Goal: Navigation & Orientation: Go to known website

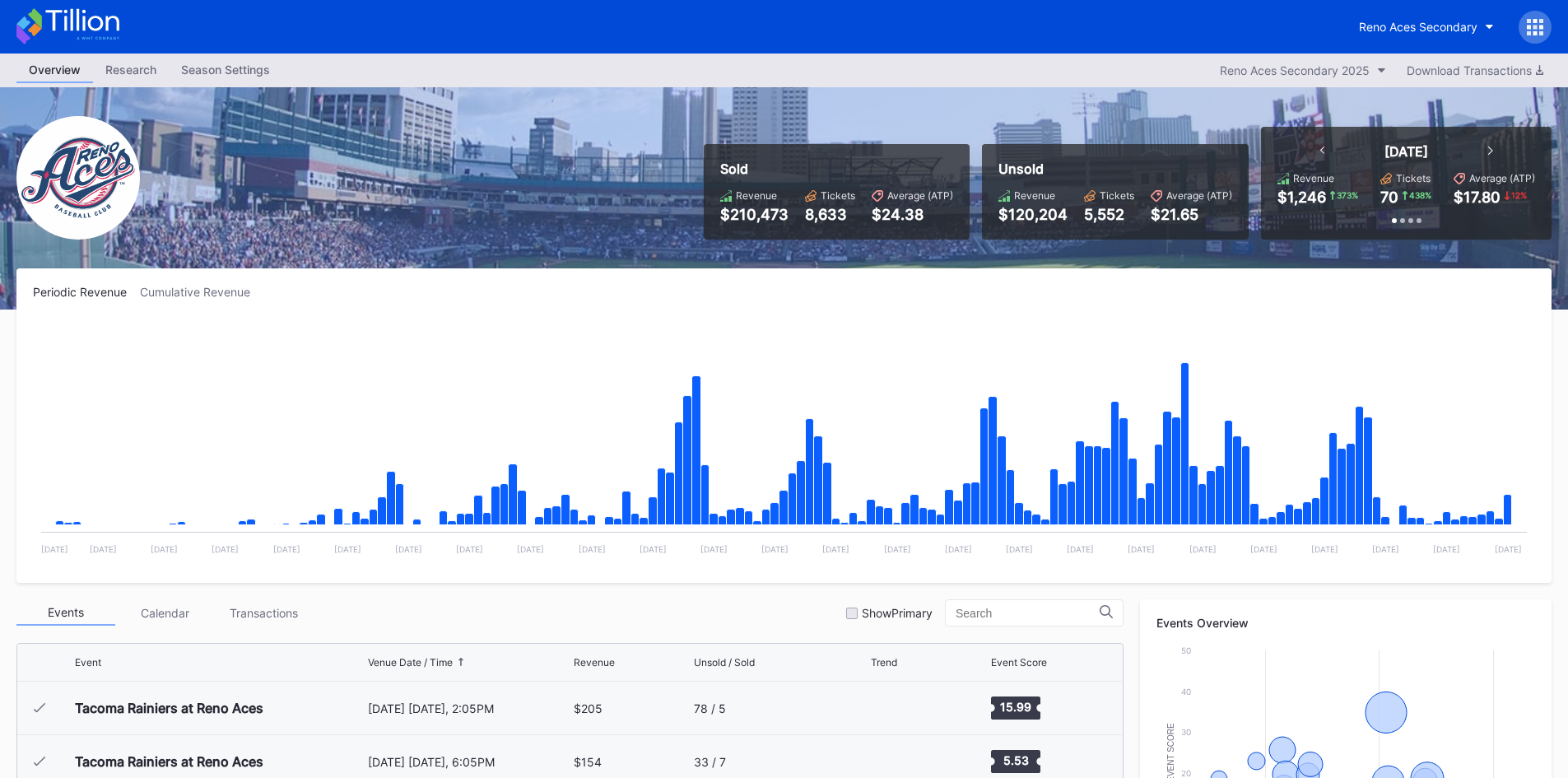
scroll to position [3104, 0]
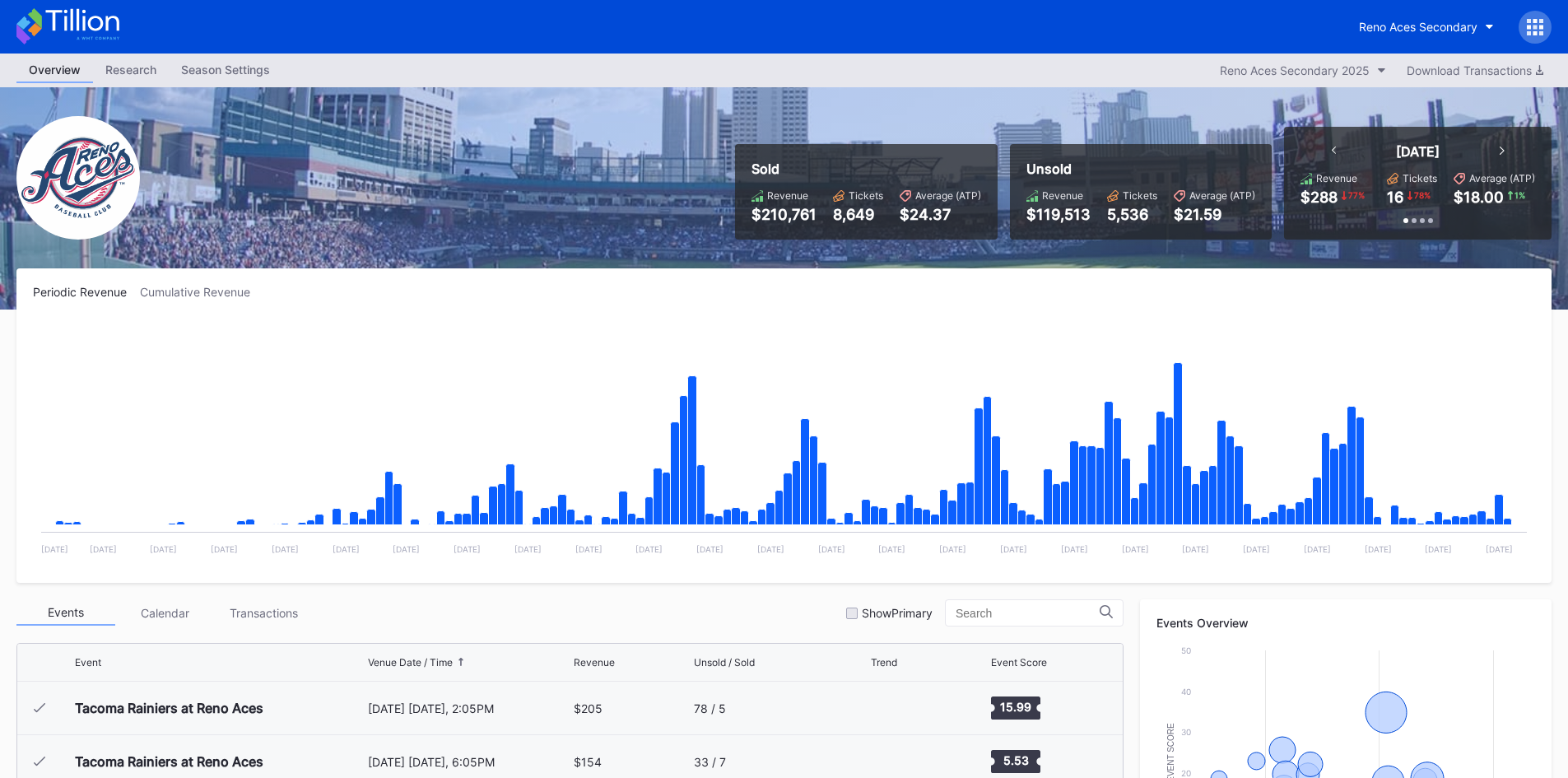
scroll to position [3104, 0]
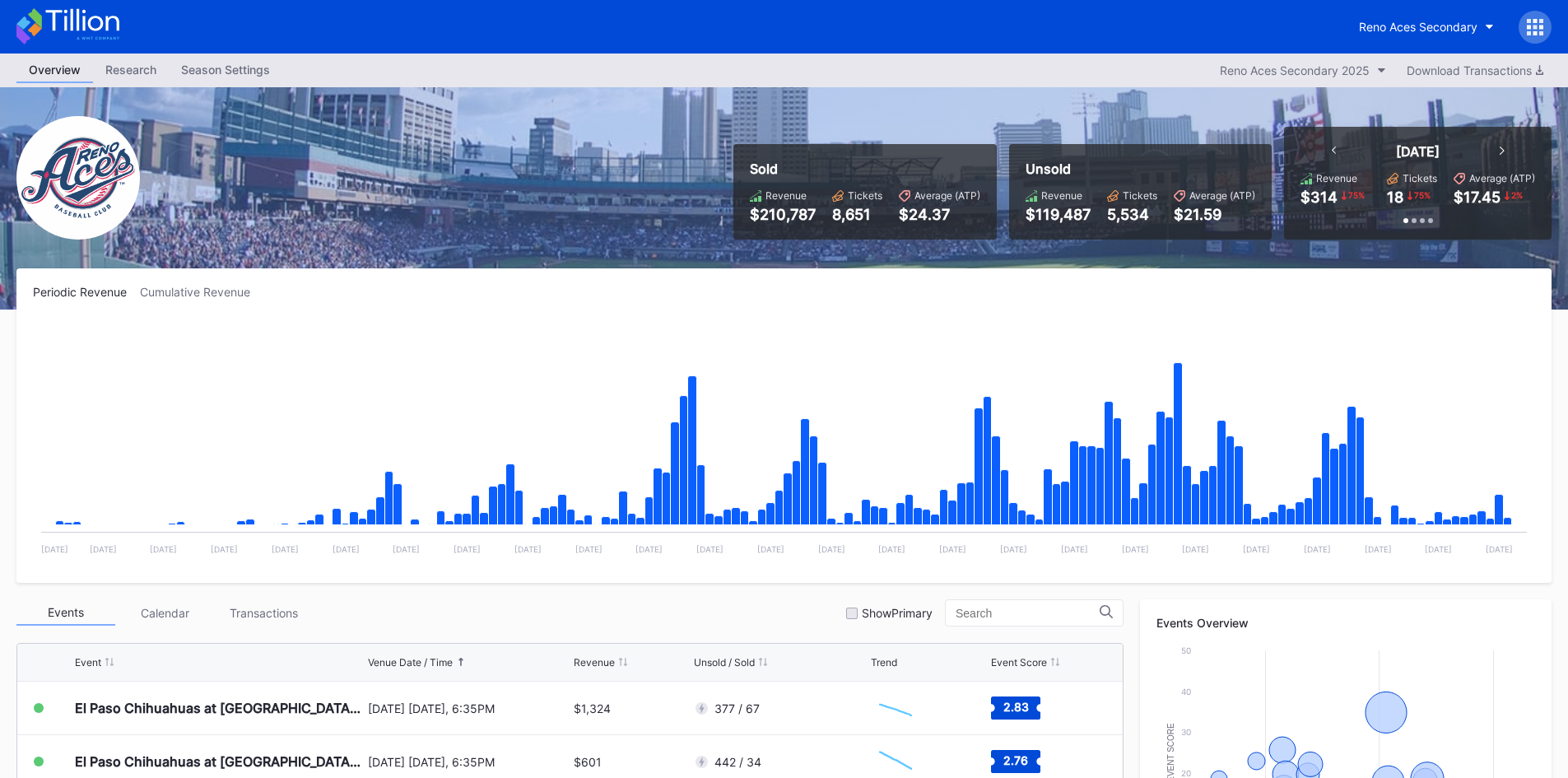
click at [68, 20] on icon at bounding box center [67, 26] width 103 height 37
click at [98, 24] on icon at bounding box center [67, 26] width 103 height 37
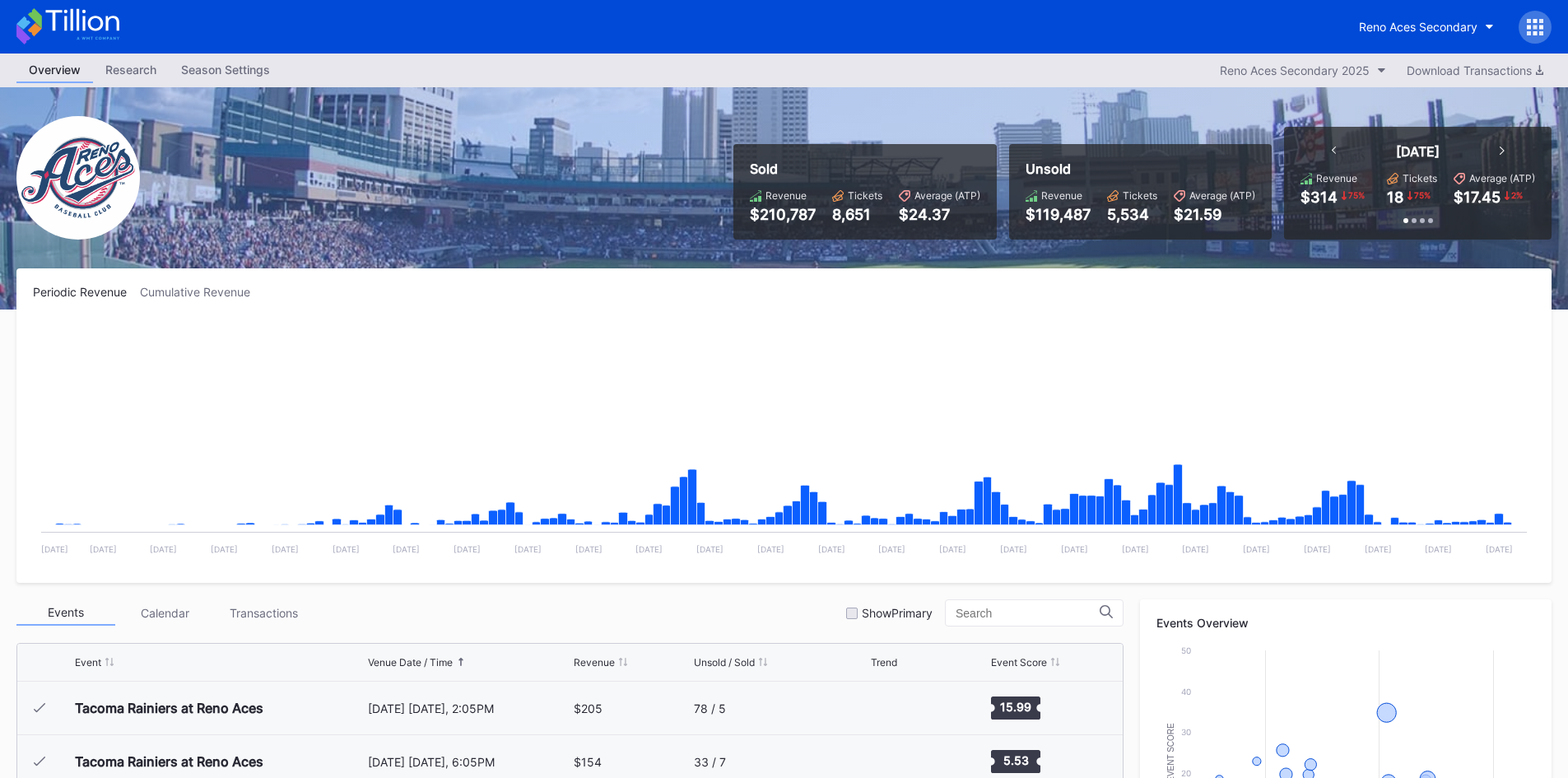
scroll to position [3104, 0]
